Goal: Find contact information: Find contact information

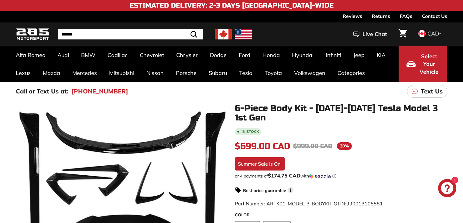
click at [439, 14] on link "Contact Us" at bounding box center [434, 16] width 25 height 10
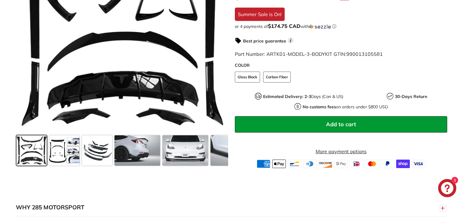
scroll to position [194, 0]
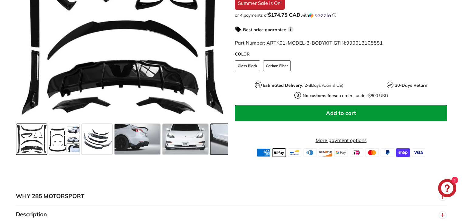
click at [218, 144] on span at bounding box center [234, 139] width 46 height 30
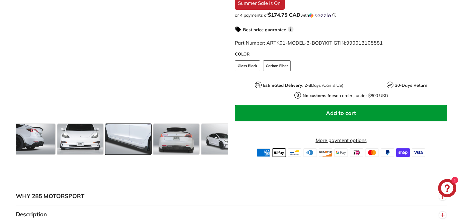
scroll to position [0, 111]
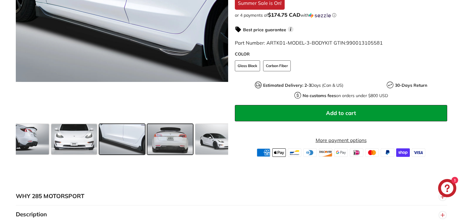
click at [170, 142] on span at bounding box center [170, 139] width 46 height 30
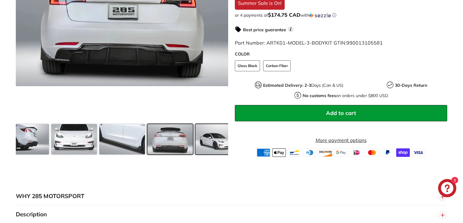
click at [219, 142] on span at bounding box center [218, 139] width 46 height 30
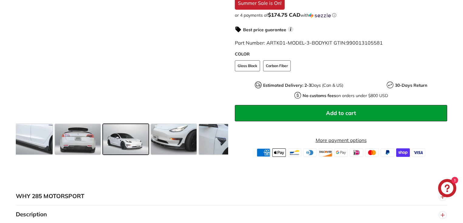
scroll to position [0, 207]
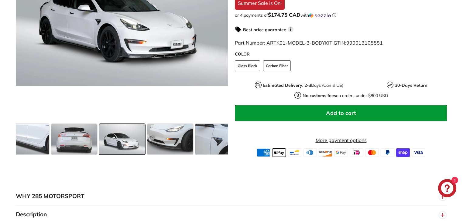
click at [219, 142] on span at bounding box center [218, 139] width 46 height 30
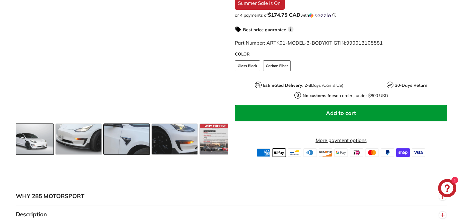
scroll to position [0, 302]
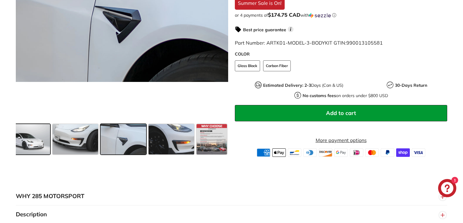
click at [219, 142] on span at bounding box center [212, 139] width 30 height 30
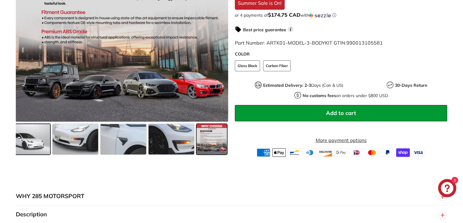
click at [219, 142] on span at bounding box center [212, 139] width 30 height 30
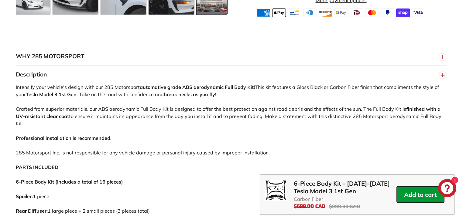
scroll to position [365, 0]
